Goal: Use online tool/utility

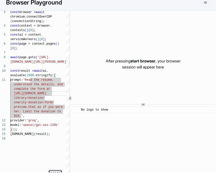
type textarea "**********"
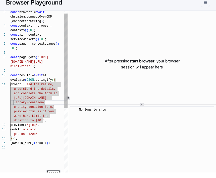
scroll to position [14, 0]
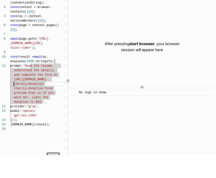
click at [82, 74] on div "After pressing start browser , your browser session will appear here" at bounding box center [142, 69] width 148 height 113
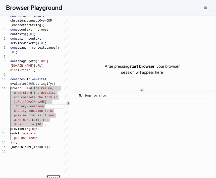
scroll to position [0, 0]
click at [136, 91] on div at bounding box center [142, 91] width 148 height 0
click at [138, 92] on div "​ No logs to show" at bounding box center [142, 143] width 148 height 104
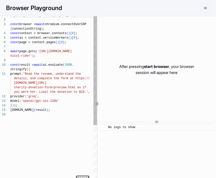
scroll to position [36, 0]
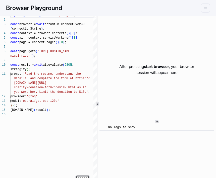
click at [204, 8] on icon "menu" at bounding box center [205, 8] width 4 height 4
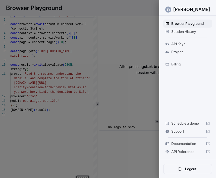
click at [122, 109] on div at bounding box center [108, 89] width 216 height 178
